Goal: Transaction & Acquisition: Obtain resource

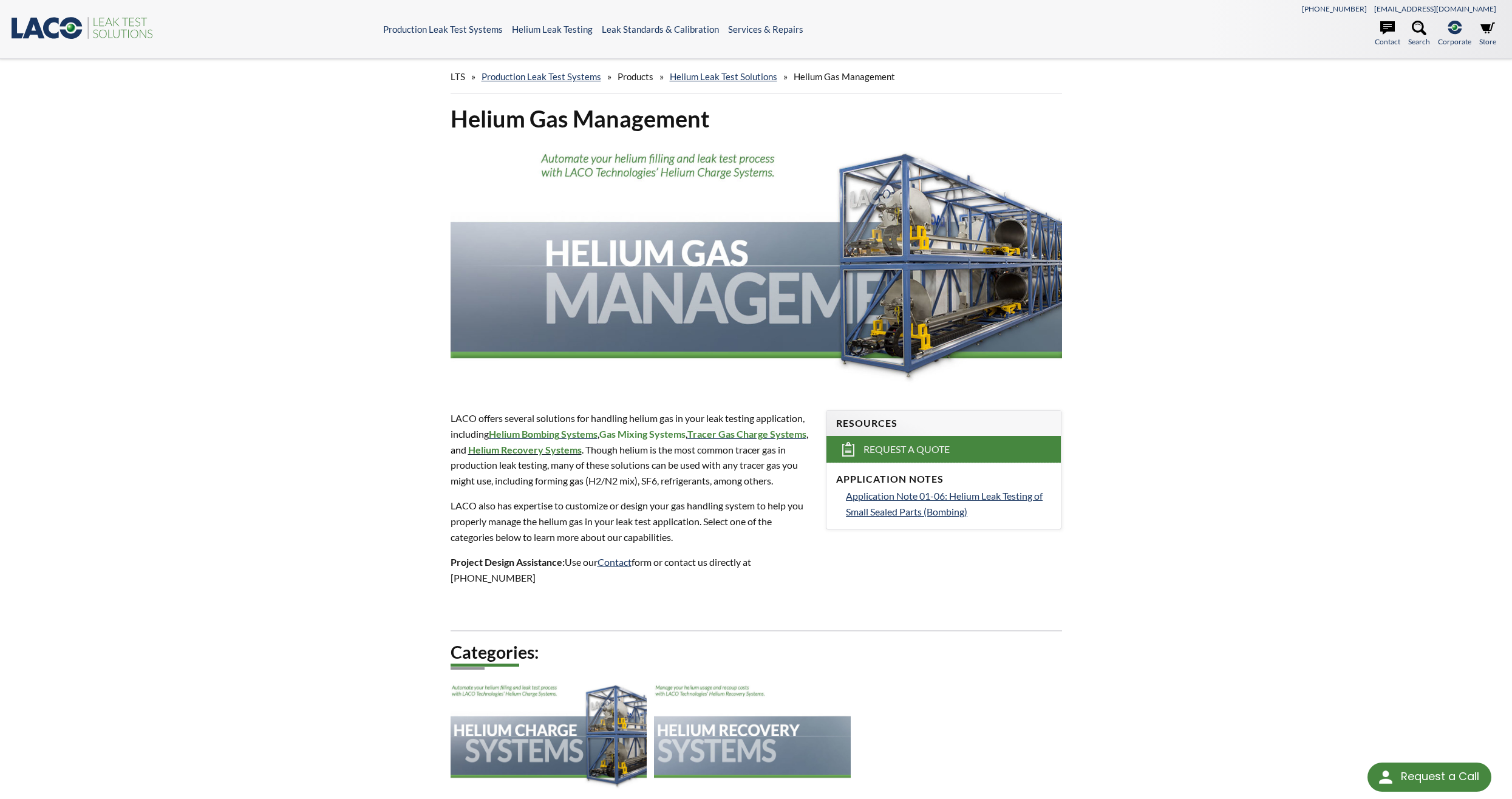
click at [570, 451] on strong "Helium Recovery Systems" at bounding box center [525, 449] width 114 height 12
click at [1034, 592] on div "Helium Gas Management LACO offers several solutions for handling helium gas in …" at bounding box center [755, 467] width 777 height 727
click at [906, 498] on span "Application Note 01-06: Helium Leak Testing of Small Sealed Parts (Bombing)" at bounding box center [944, 504] width 196 height 28
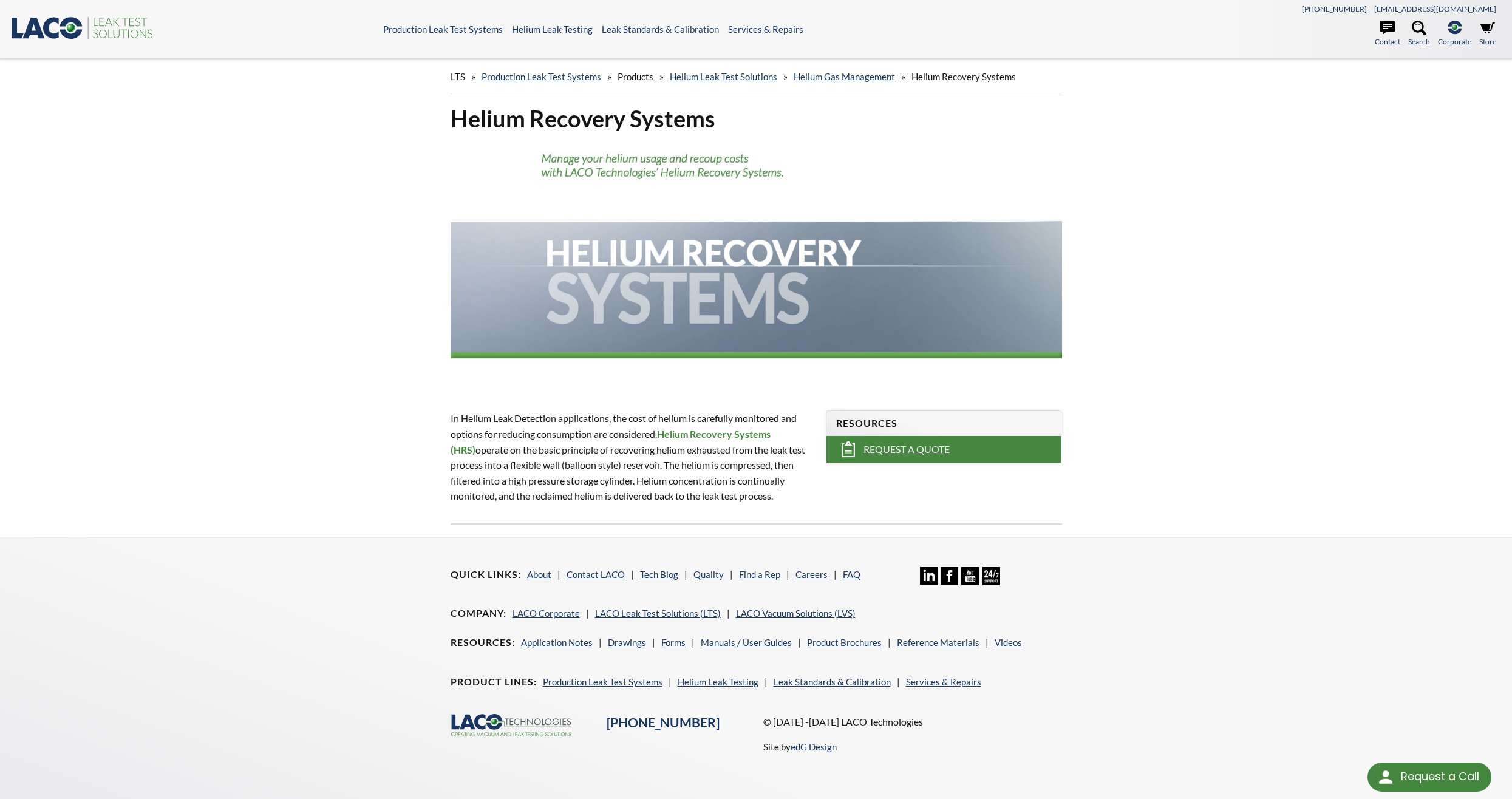
click at [909, 449] on span "Request a Quote" at bounding box center [906, 449] width 86 height 13
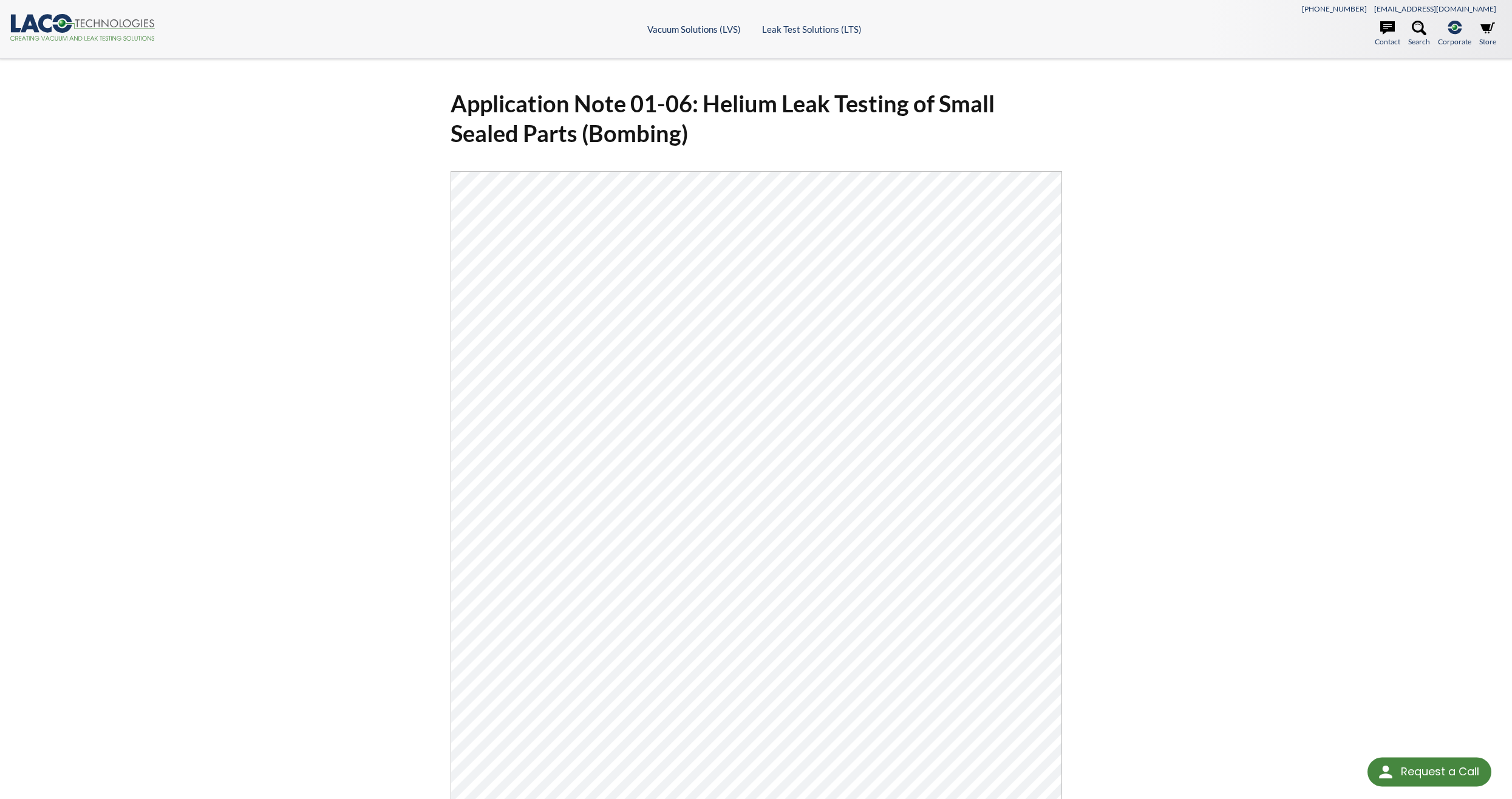
select select "Language Translate Widget"
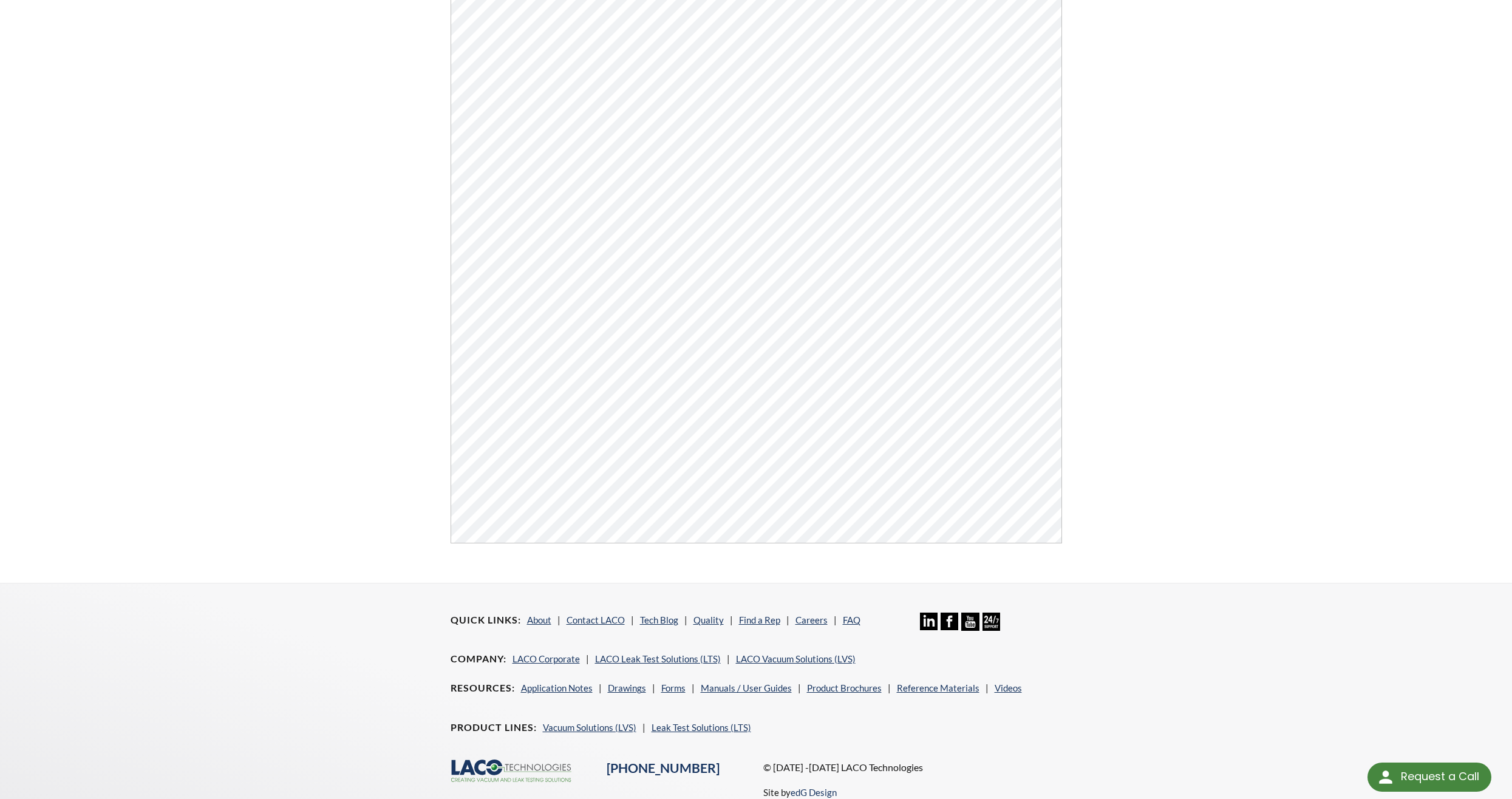
scroll to position [493, 0]
